Goal: Task Accomplishment & Management: Use online tool/utility

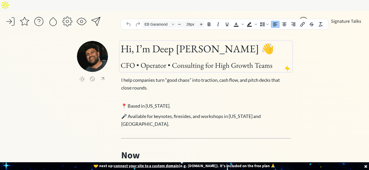
click at [215, 61] on span "CFO • Operator • Consulting for High Growth Teams" at bounding box center [197, 65] width 152 height 9
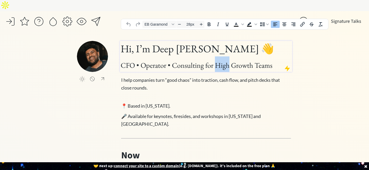
click at [215, 61] on span "CFO • Operator • Consulting for High Growth Teams" at bounding box center [197, 65] width 152 height 9
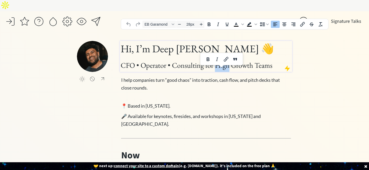
click at [225, 61] on span "CFO • Operator • Consulting for High Growth Teams" at bounding box center [197, 65] width 152 height 9
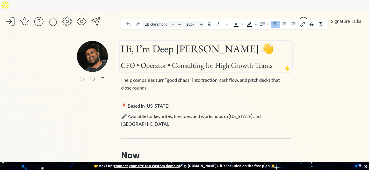
click at [243, 61] on span "CFO • Operator • Consulting for High Growth Teams" at bounding box center [197, 65] width 152 height 9
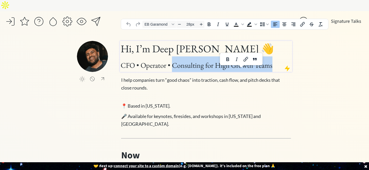
drag, startPoint x: 273, startPoint y: 56, endPoint x: 173, endPoint y: 54, distance: 99.6
click at [173, 54] on h1 "Hi, I’m Deep [PERSON_NAME] 👋 CFO • Operator • Consulting for High Growth Teams" at bounding box center [206, 56] width 171 height 31
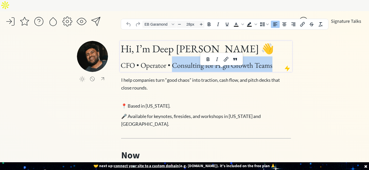
paste div
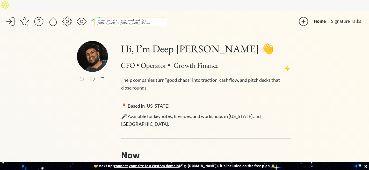
click at [97, 16] on div at bounding box center [96, 21] width 10 height 10
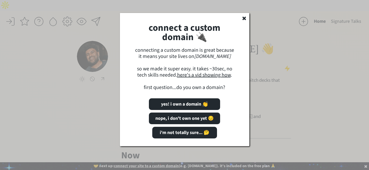
click at [243, 23] on div "connect a custom domain 🔌 connecting a custom domain is great because it means …" at bounding box center [185, 80] width 130 height 134
click at [245, 16] on icon at bounding box center [244, 18] width 5 height 5
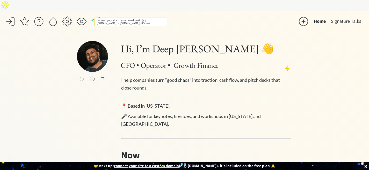
click at [97, 16] on div at bounding box center [96, 21] width 10 height 10
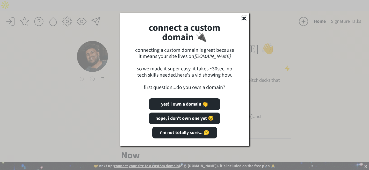
click at [246, 20] on icon at bounding box center [244, 18] width 5 height 5
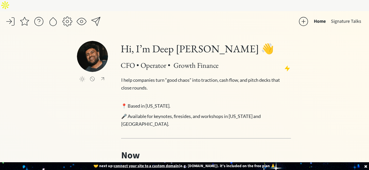
click at [83, 16] on div at bounding box center [81, 21] width 10 height 10
